Goal: Find specific page/section: Find specific page/section

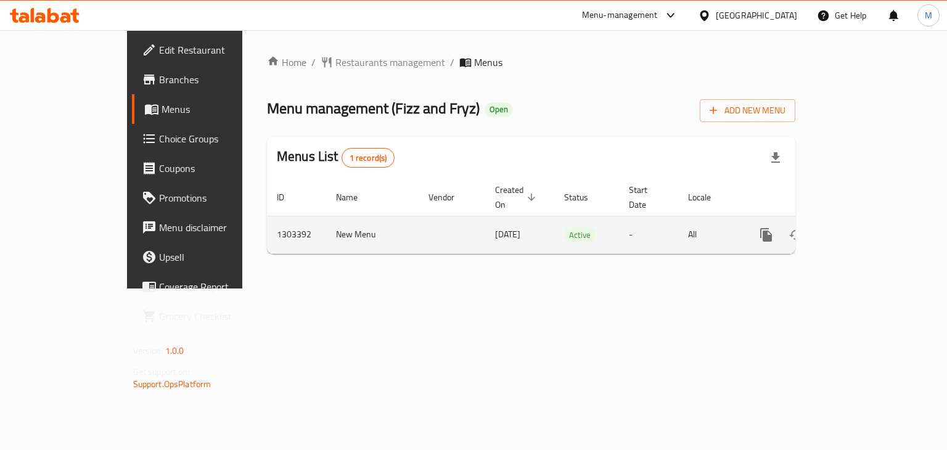
click at [862, 227] on icon "enhanced table" at bounding box center [855, 234] width 15 height 15
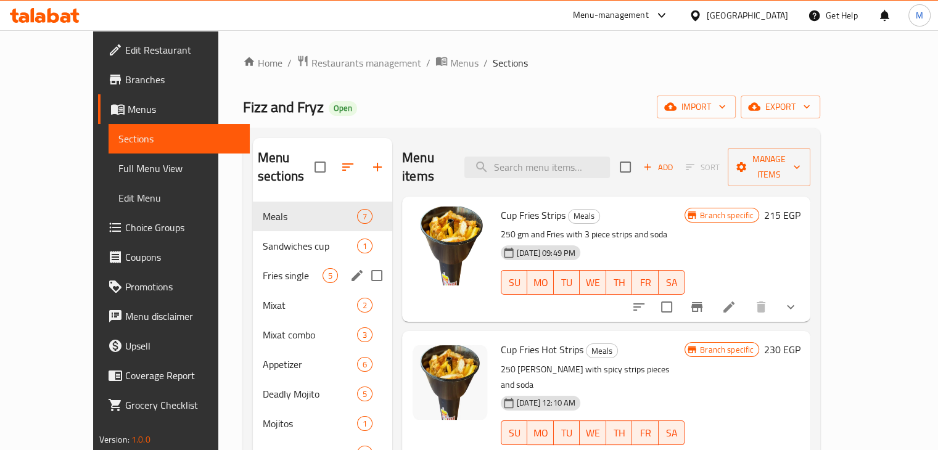
click at [253, 235] on div "Sandwiches cup 1" at bounding box center [322, 246] width 139 height 30
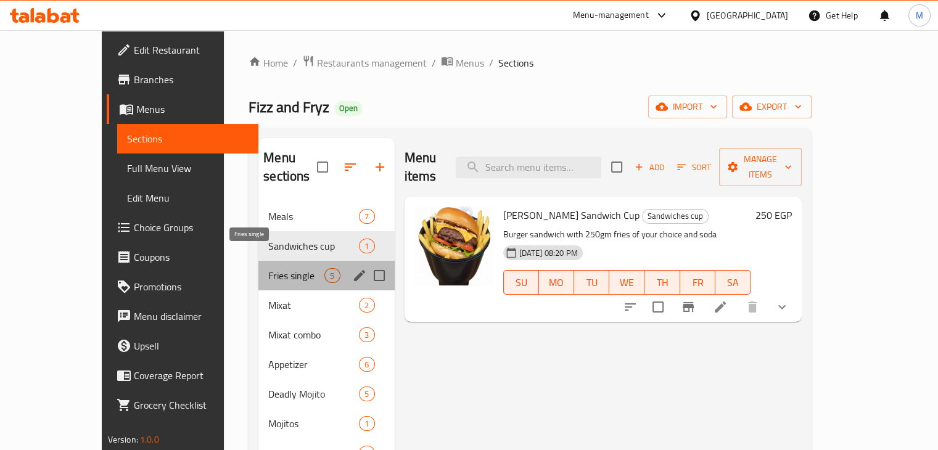
click at [268, 268] on span "Fries single" at bounding box center [296, 275] width 56 height 15
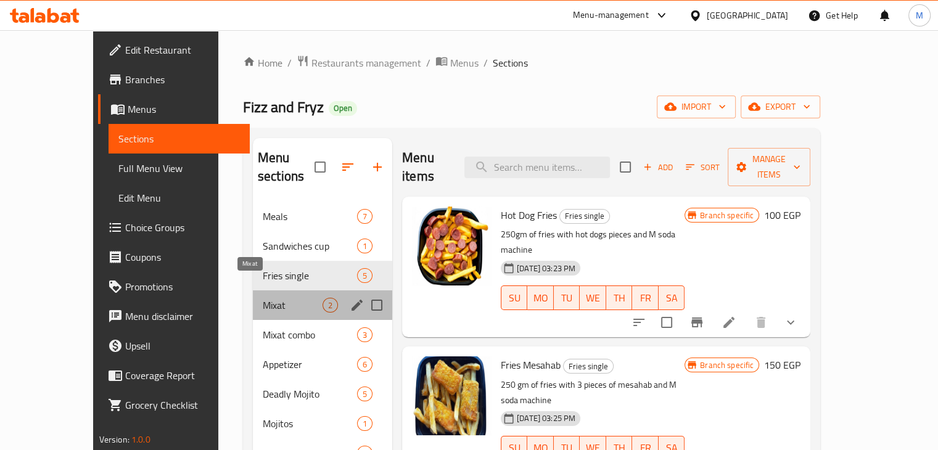
click at [263, 298] on span "Mixat" at bounding box center [293, 305] width 60 height 15
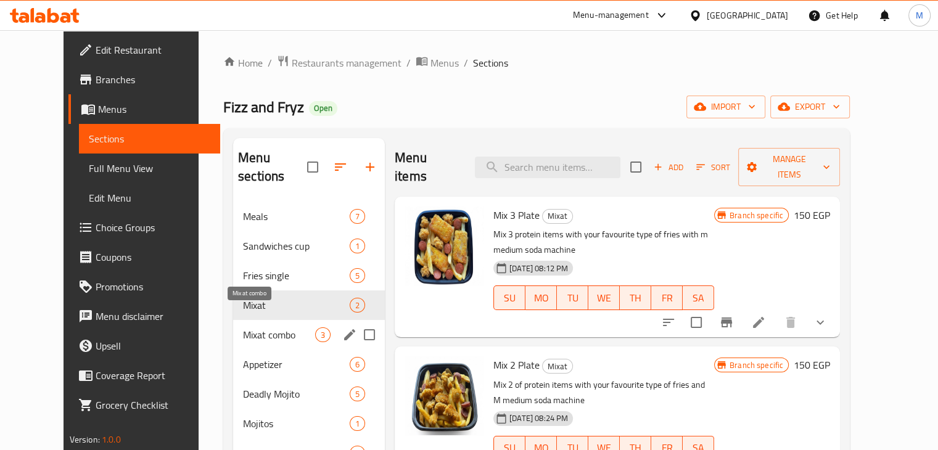
click at [243, 327] on span "Mixat combo" at bounding box center [279, 334] width 72 height 15
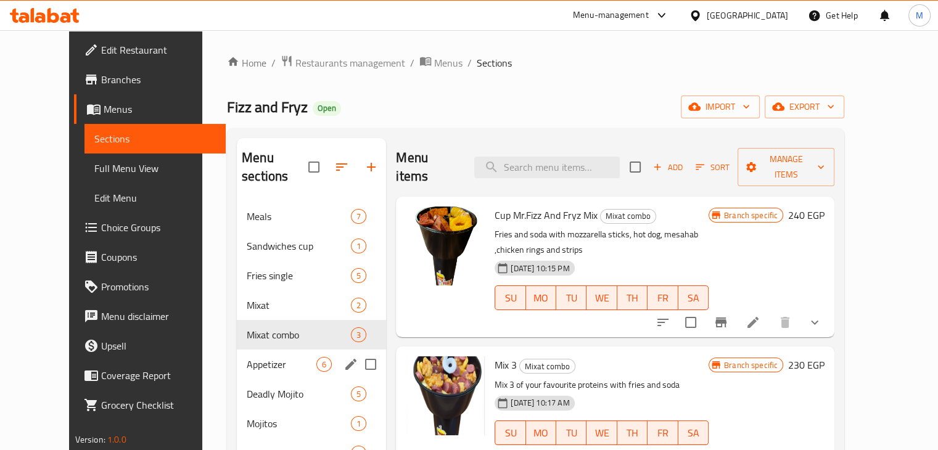
click at [247, 357] on span "Appetizer" at bounding box center [282, 364] width 70 height 15
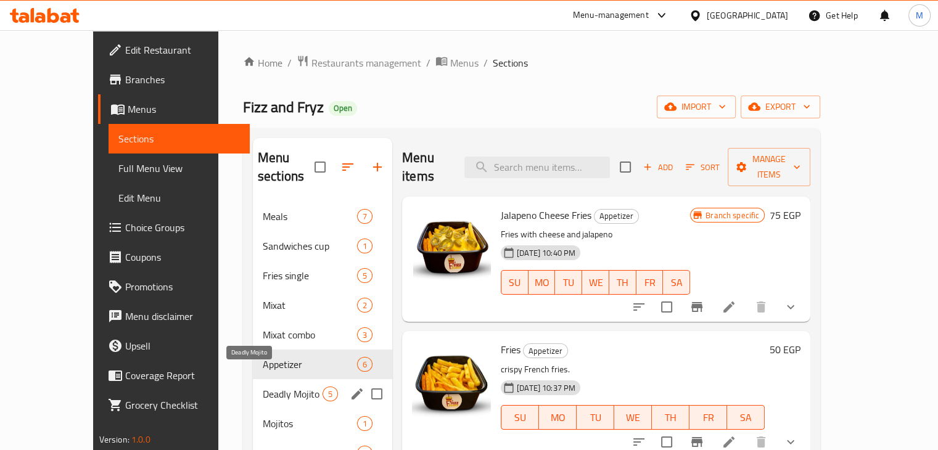
click at [263, 387] on span "Deadly Mojito" at bounding box center [293, 394] width 60 height 15
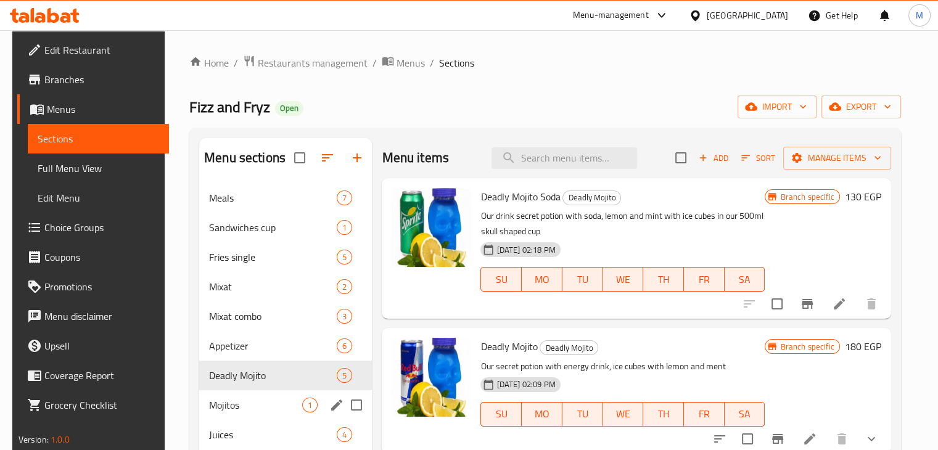
click at [232, 396] on div "Mojitos 1" at bounding box center [285, 405] width 173 height 30
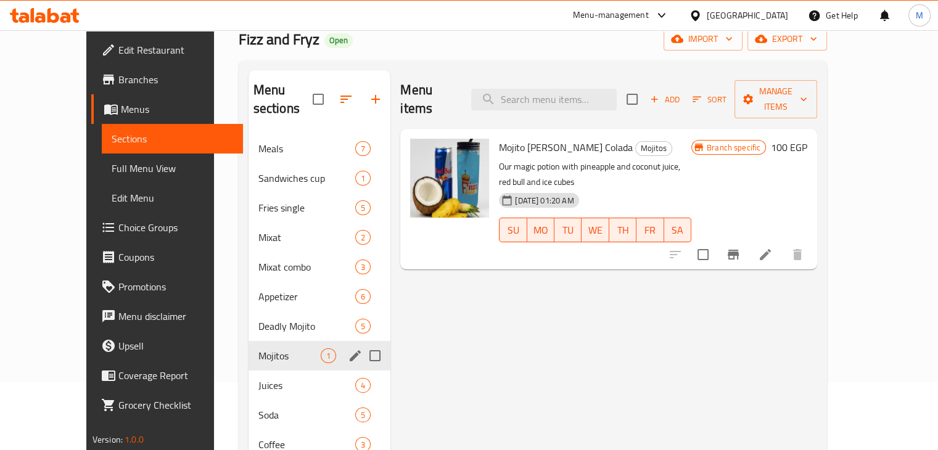
scroll to position [68, 0]
click at [248, 370] on div "Juices 4" at bounding box center [319, 385] width 142 height 30
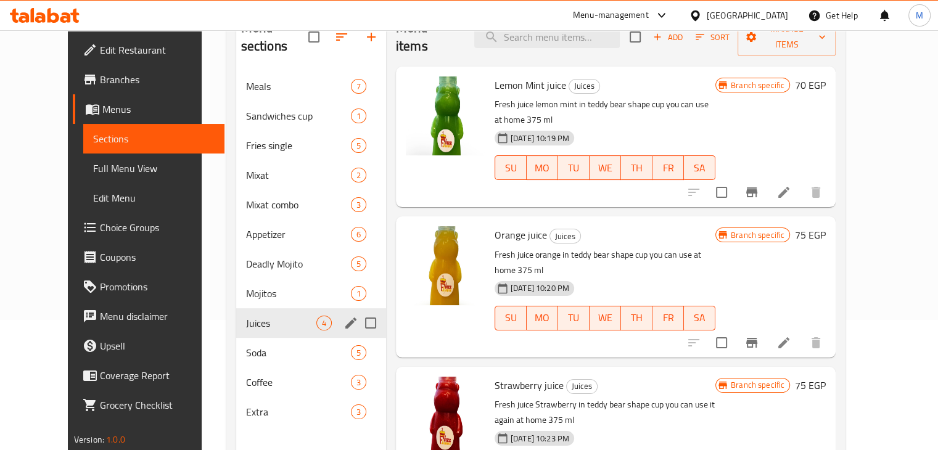
scroll to position [135, 0]
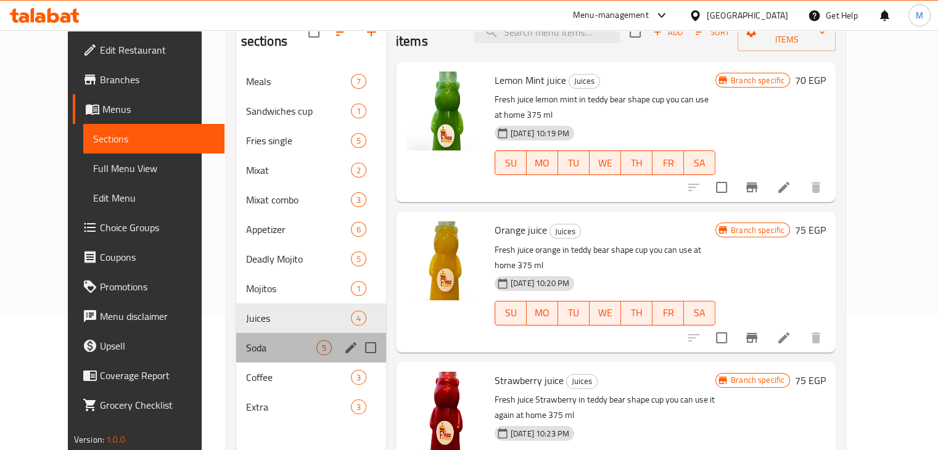
click at [244, 333] on div "Soda 5" at bounding box center [311, 348] width 150 height 30
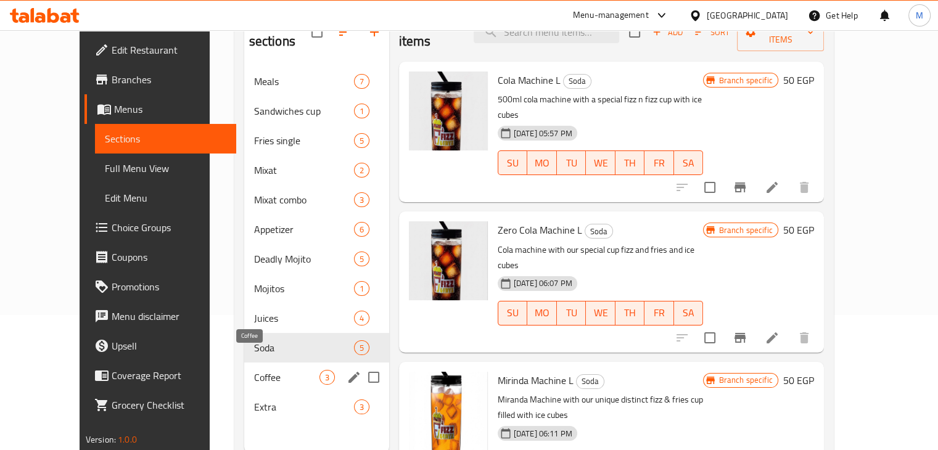
click at [254, 370] on span "Coffee" at bounding box center [286, 377] width 65 height 15
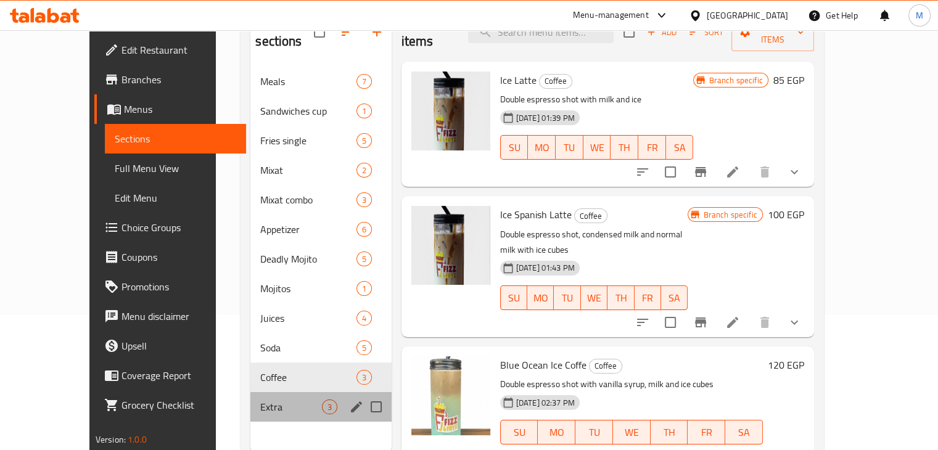
click at [250, 399] on div "Extra 3" at bounding box center [320, 407] width 141 height 30
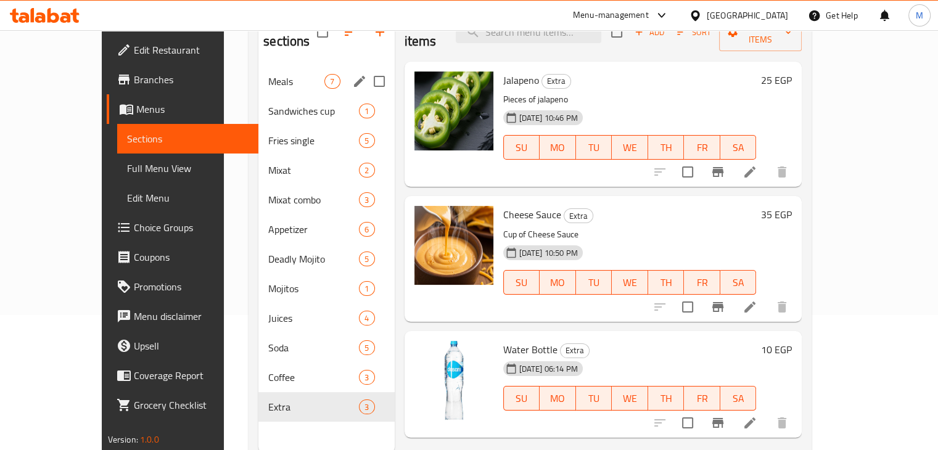
click at [258, 74] on div "Meals 7" at bounding box center [326, 82] width 136 height 30
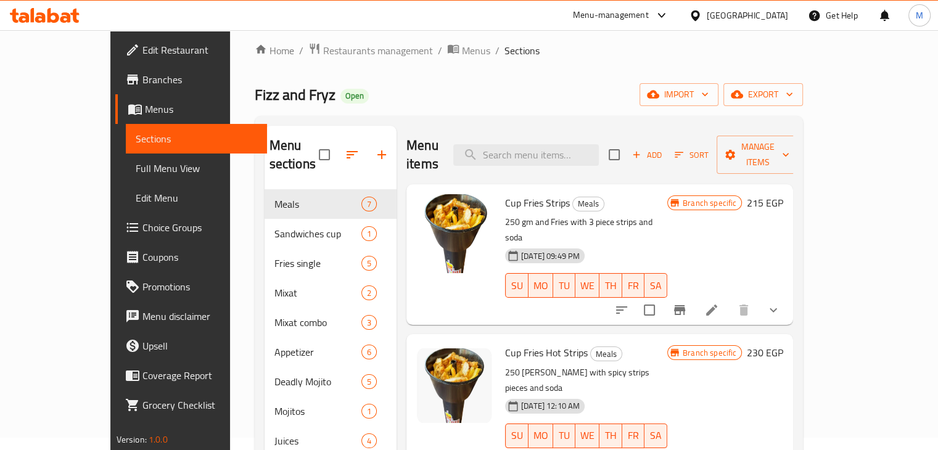
scroll to position [10, 0]
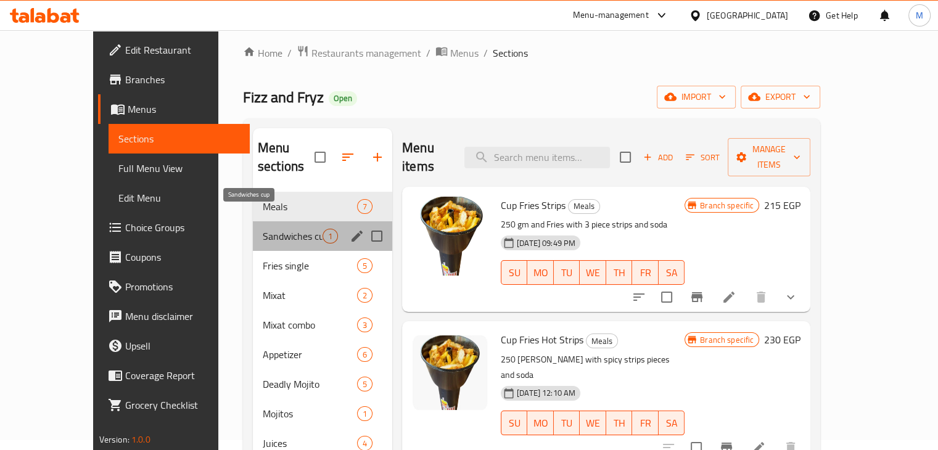
click at [263, 229] on span "Sandwiches cup" at bounding box center [293, 236] width 60 height 15
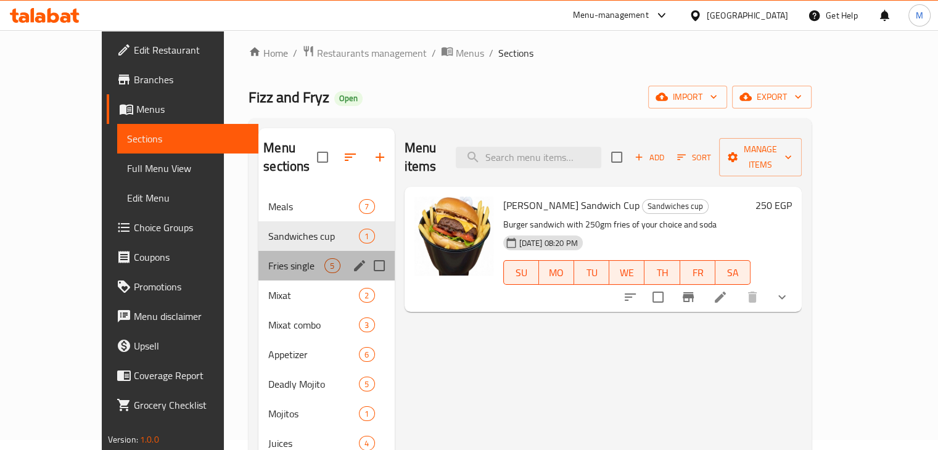
click at [259, 255] on div "Fries single 5" at bounding box center [326, 266] width 136 height 30
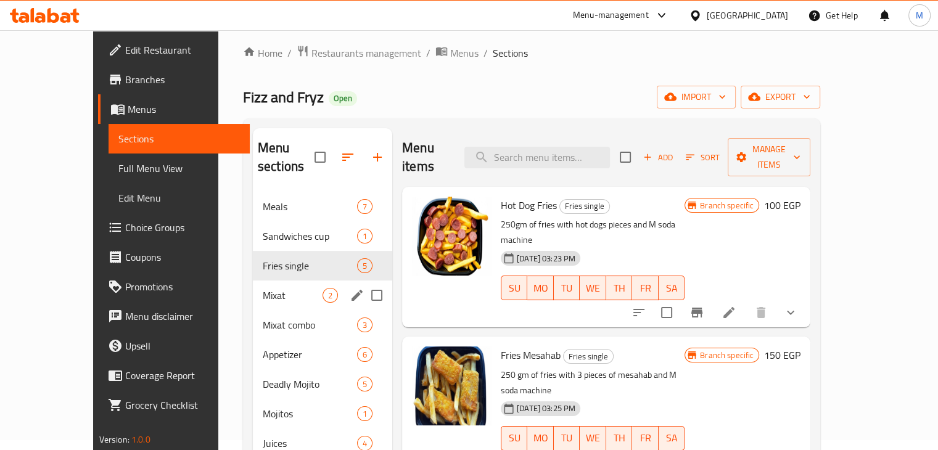
click at [263, 288] on span "Mixat" at bounding box center [293, 295] width 60 height 15
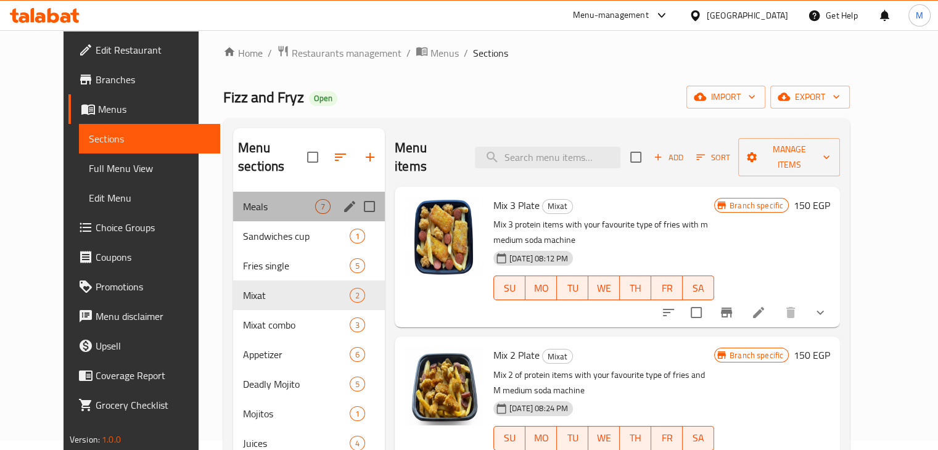
click at [249, 199] on div "Meals 7" at bounding box center [309, 207] width 152 height 30
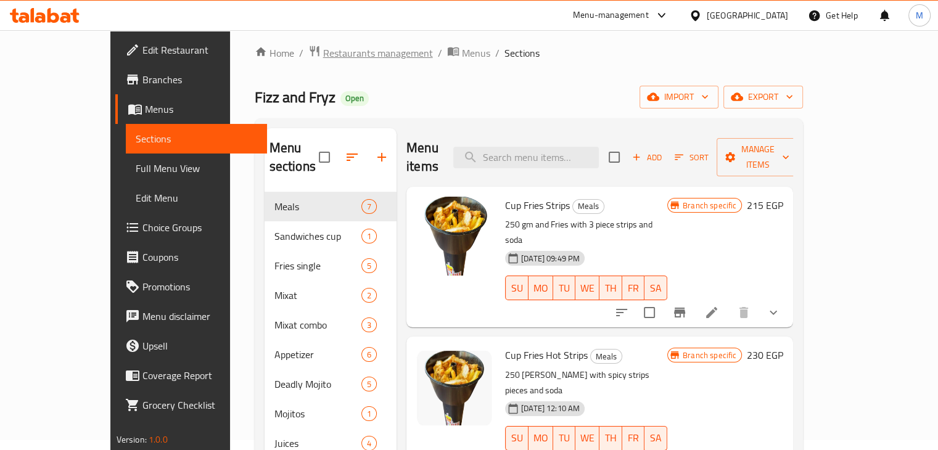
click at [323, 47] on span "Restaurants management" at bounding box center [378, 53] width 110 height 15
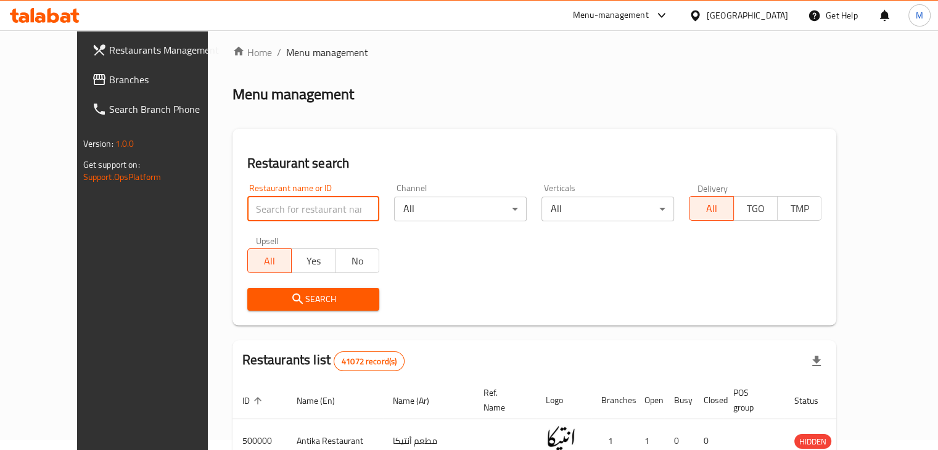
click at [294, 213] on input "search" at bounding box center [313, 209] width 133 height 25
type input "fizz and fryz"
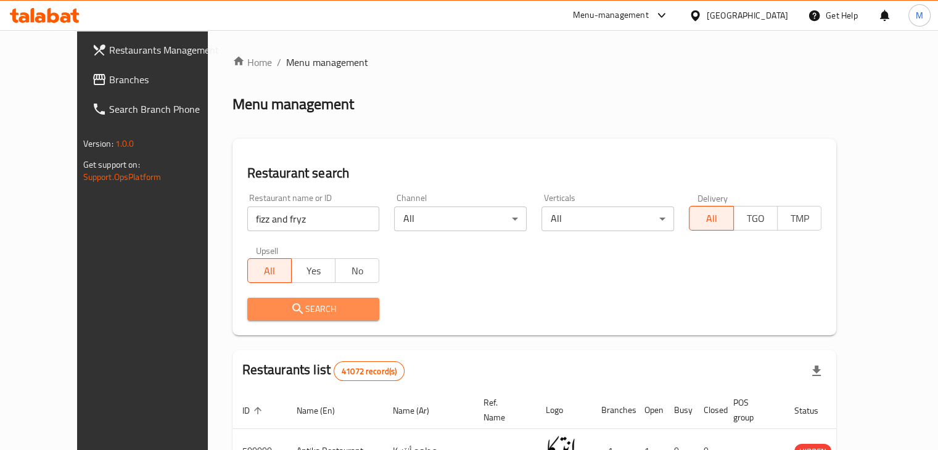
click at [305, 306] on span "Search" at bounding box center [313, 308] width 113 height 15
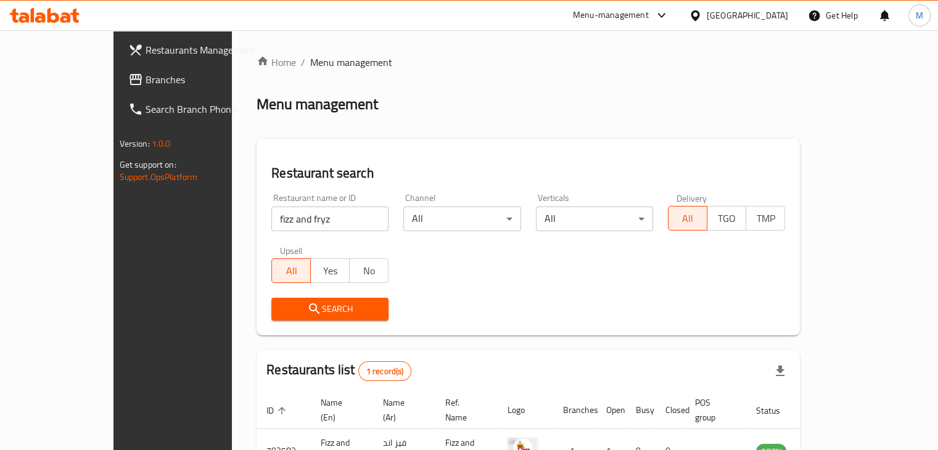
scroll to position [75, 0]
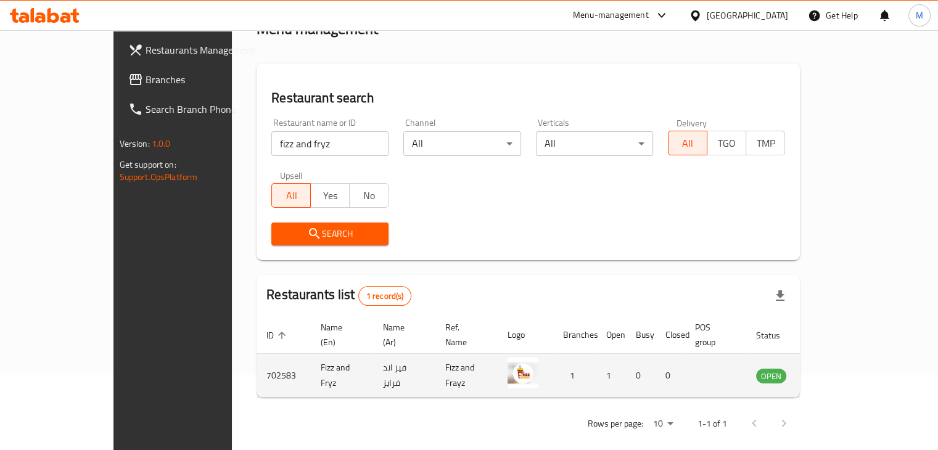
click at [256, 359] on td "702583" at bounding box center [283, 376] width 54 height 44
copy td "702583"
click at [833, 374] on icon "enhanced table" at bounding box center [831, 376] width 4 height 5
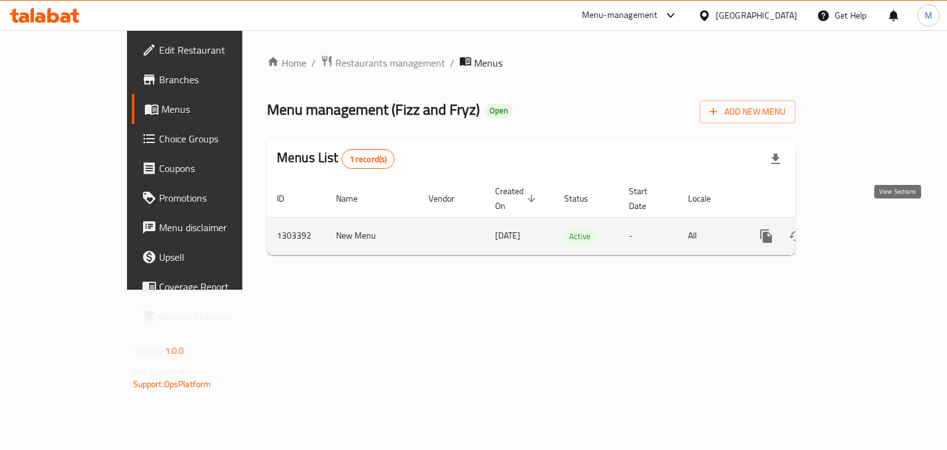
click at [861, 231] on icon "enhanced table" at bounding box center [855, 236] width 11 height 11
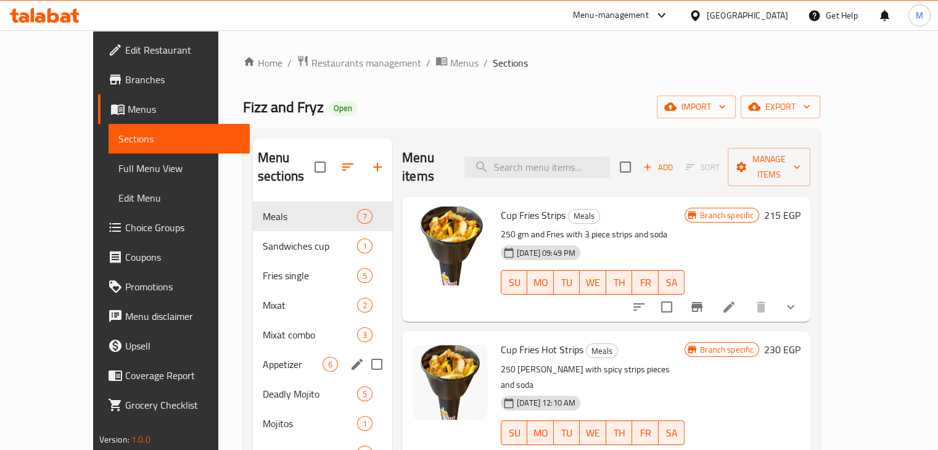
click at [263, 357] on span "Appetizer" at bounding box center [293, 364] width 60 height 15
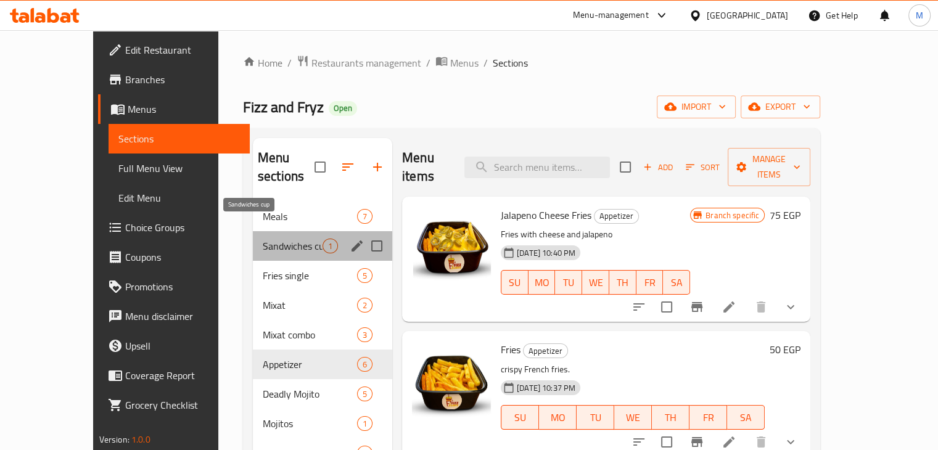
click at [263, 239] on span "Sandwiches cup" at bounding box center [293, 246] width 60 height 15
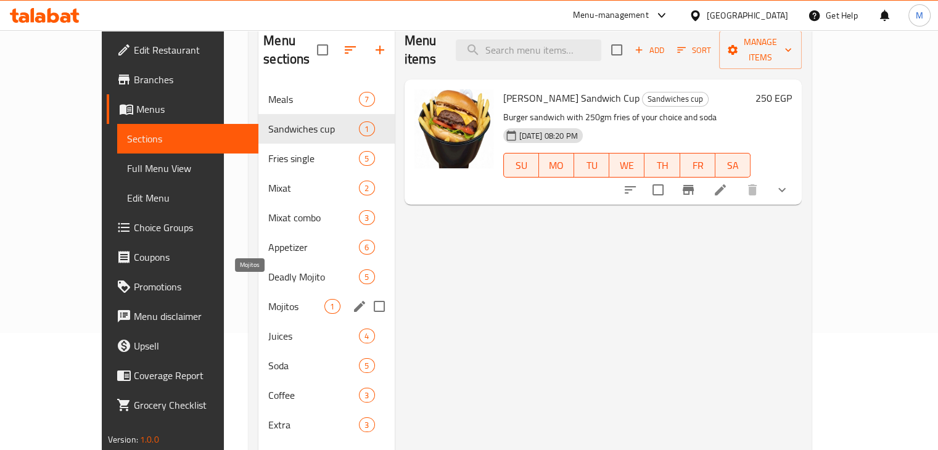
scroll to position [118, 0]
